Goal: Find specific page/section: Find specific page/section

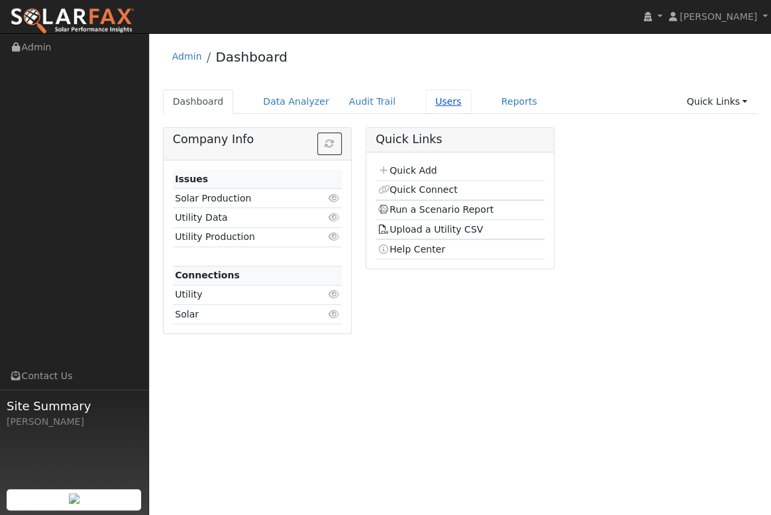
click at [425, 107] on link "Users" at bounding box center [448, 101] width 46 height 25
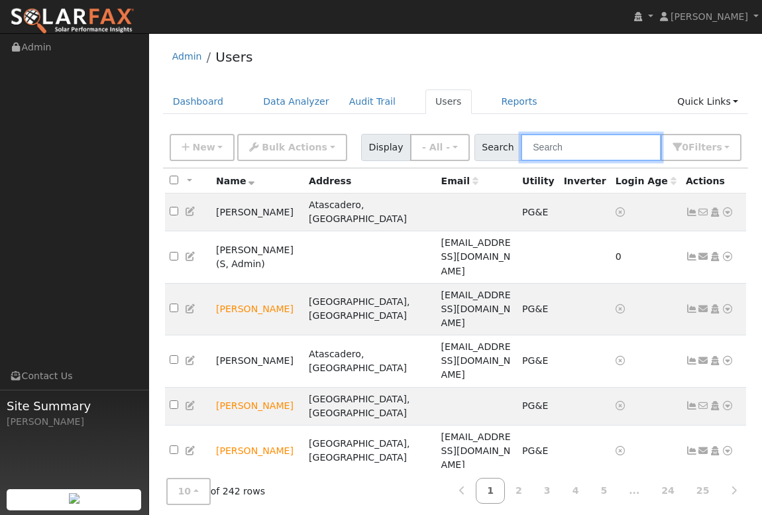
click at [572, 145] on input "text" at bounding box center [591, 147] width 140 height 27
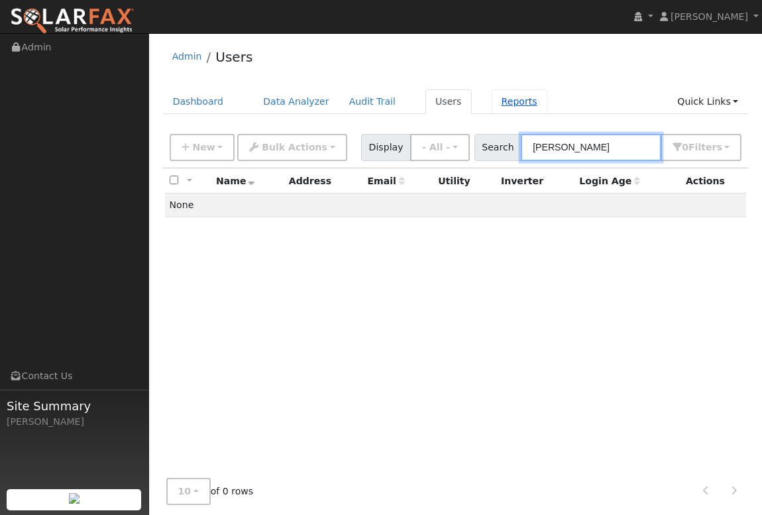
type input "pritts"
click at [491, 108] on link "Reports" at bounding box center [519, 101] width 56 height 25
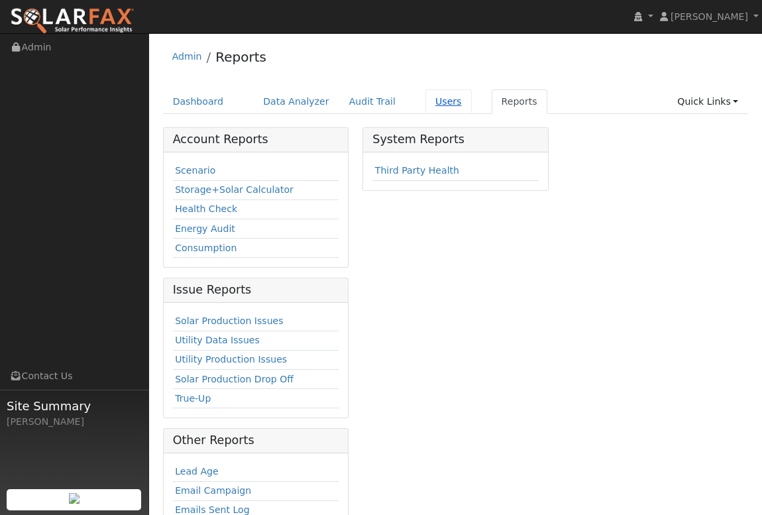
click at [437, 103] on link "Users" at bounding box center [448, 101] width 46 height 25
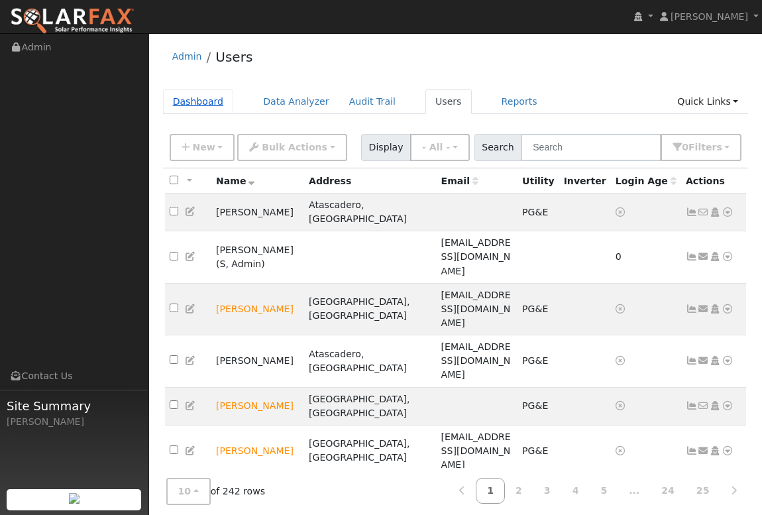
click at [179, 99] on link "Dashboard" at bounding box center [198, 101] width 71 height 25
